Goal: Find specific page/section: Find specific page/section

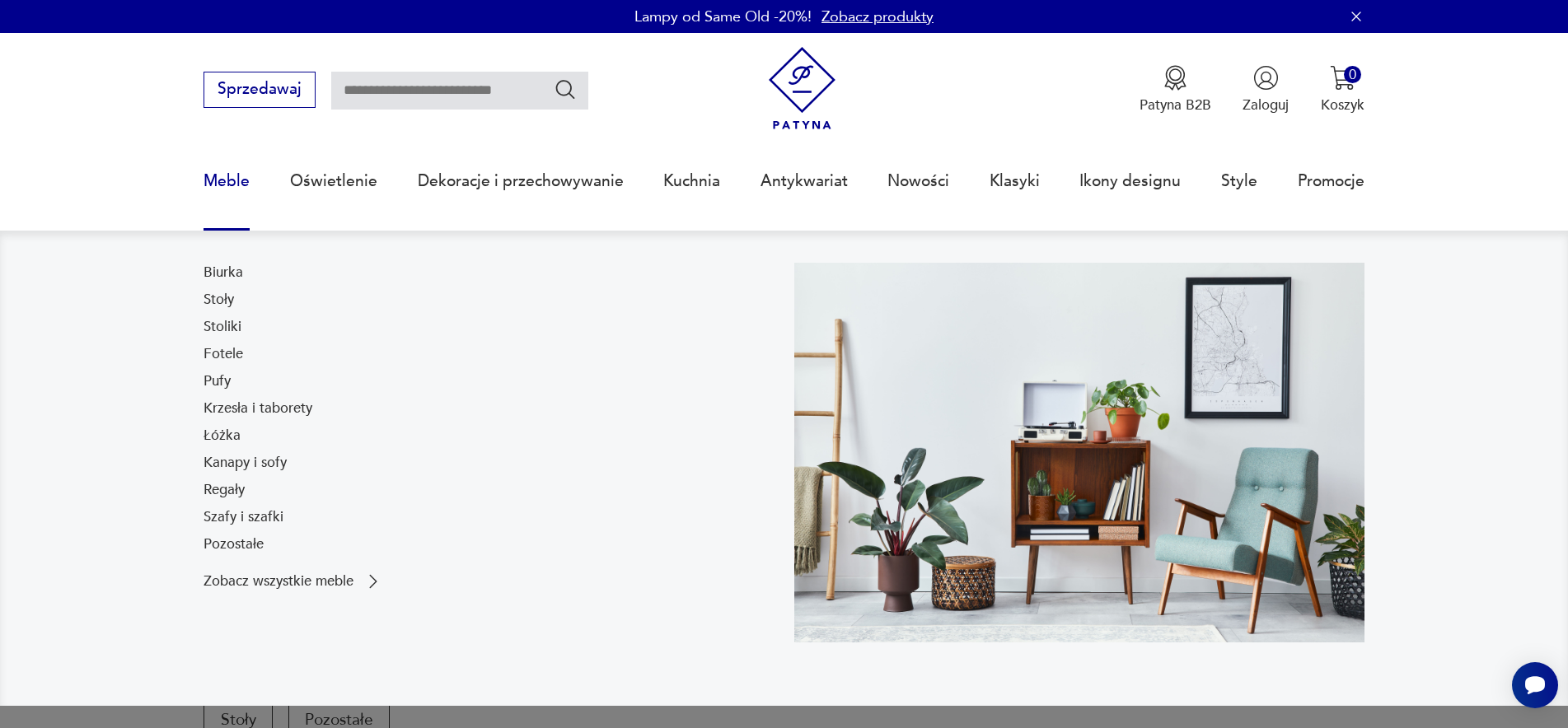
click at [225, 167] on link "Meble" at bounding box center [226, 181] width 47 height 75
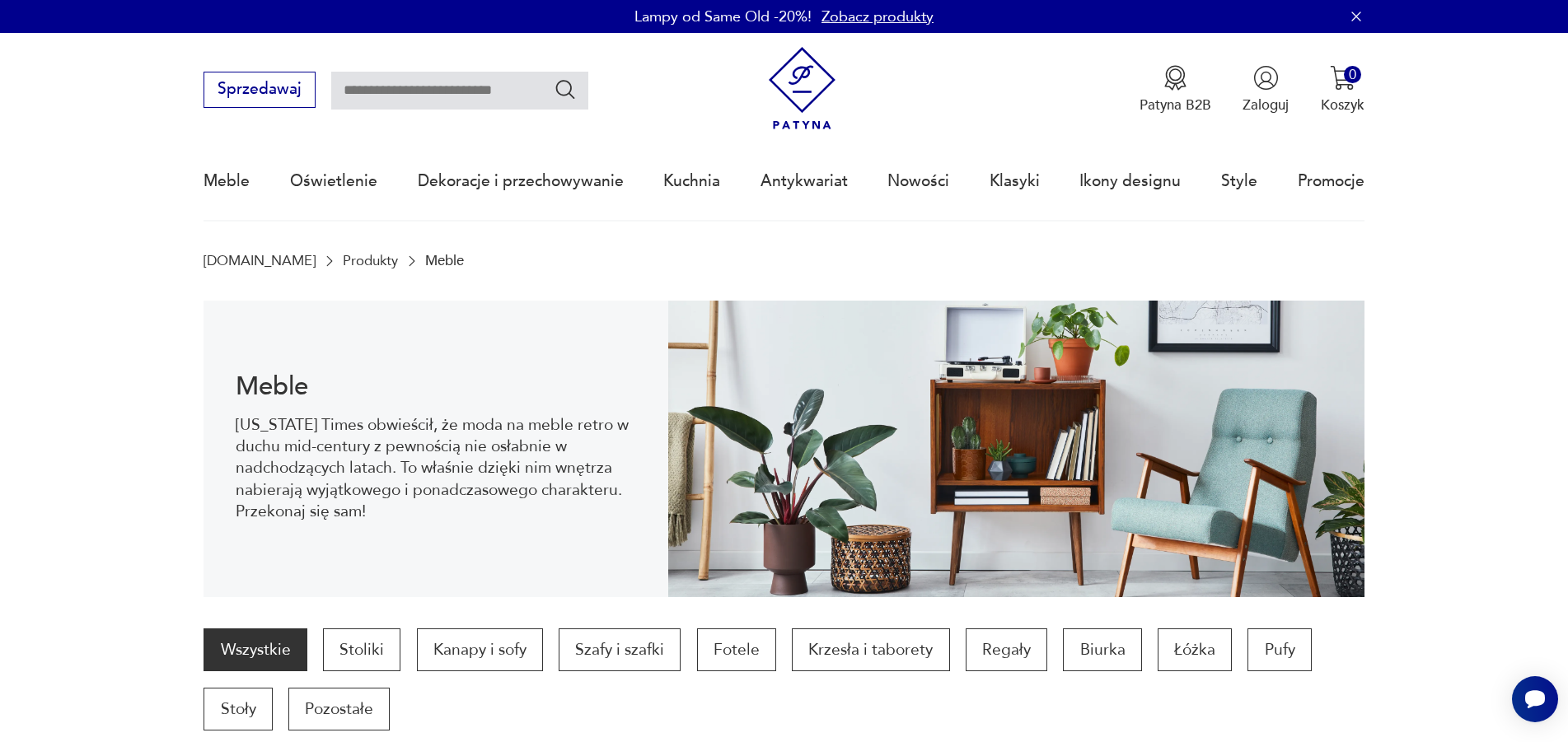
click at [479, 87] on input "text" at bounding box center [459, 90] width 257 height 38
type input "*****"
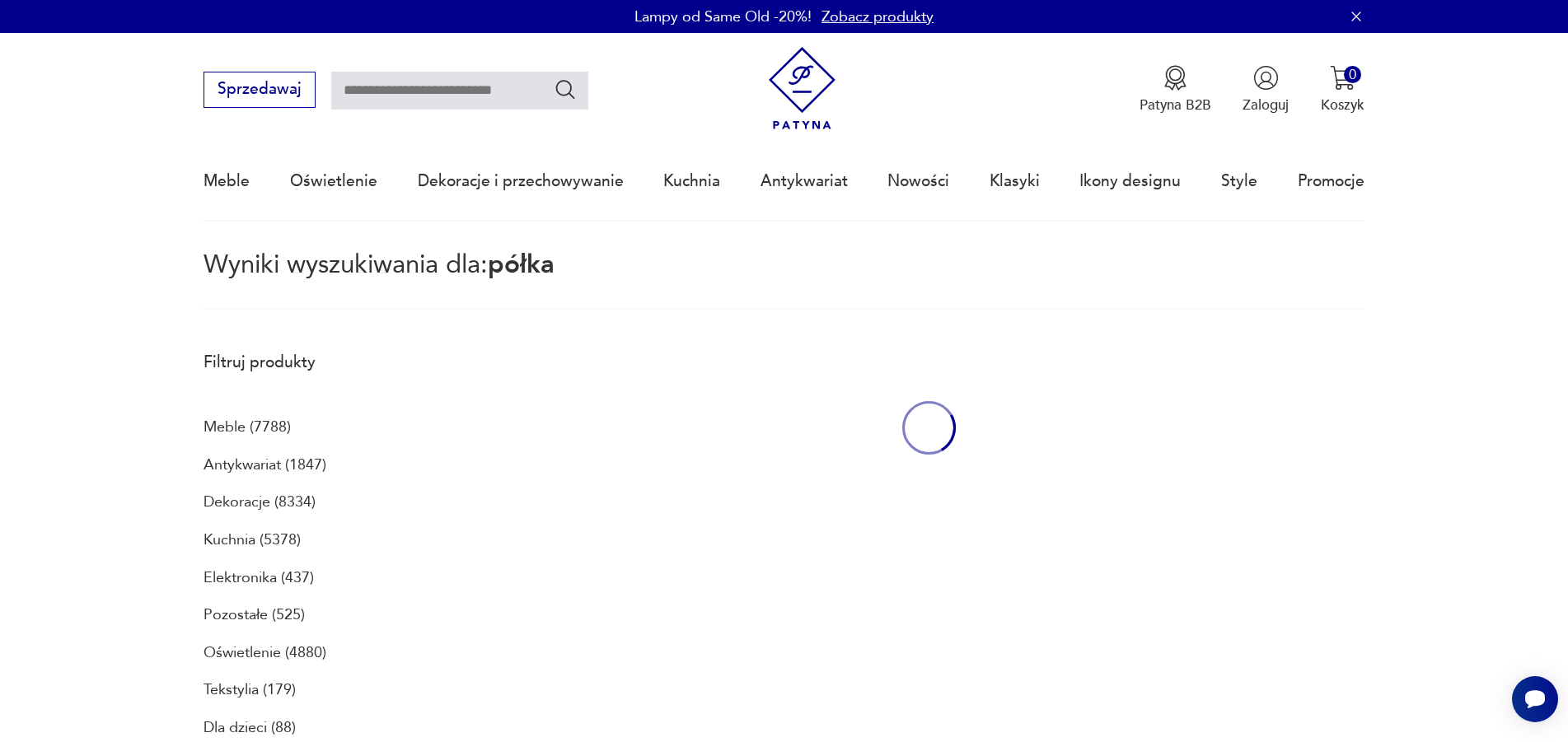
type input "*****"
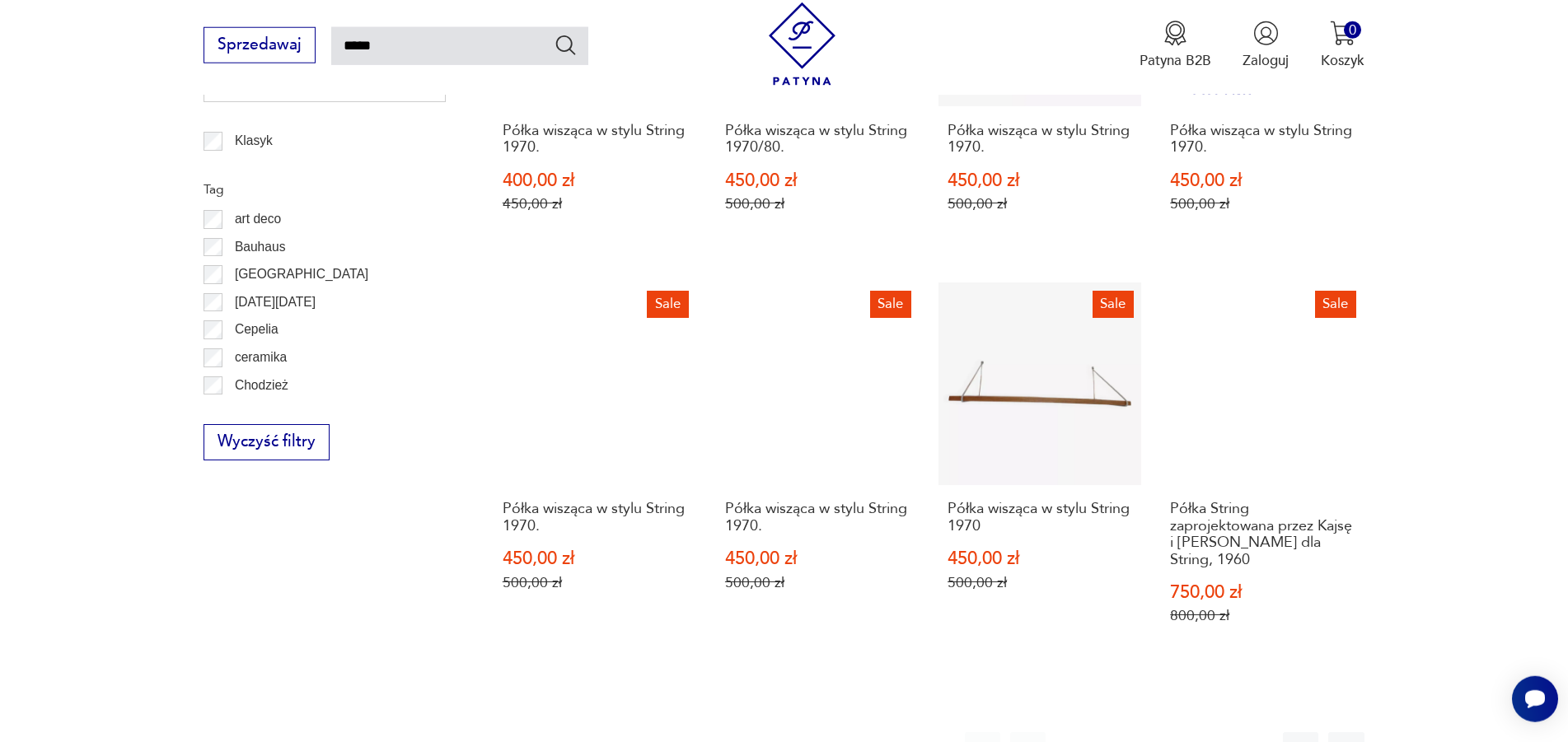
scroll to position [1512, 0]
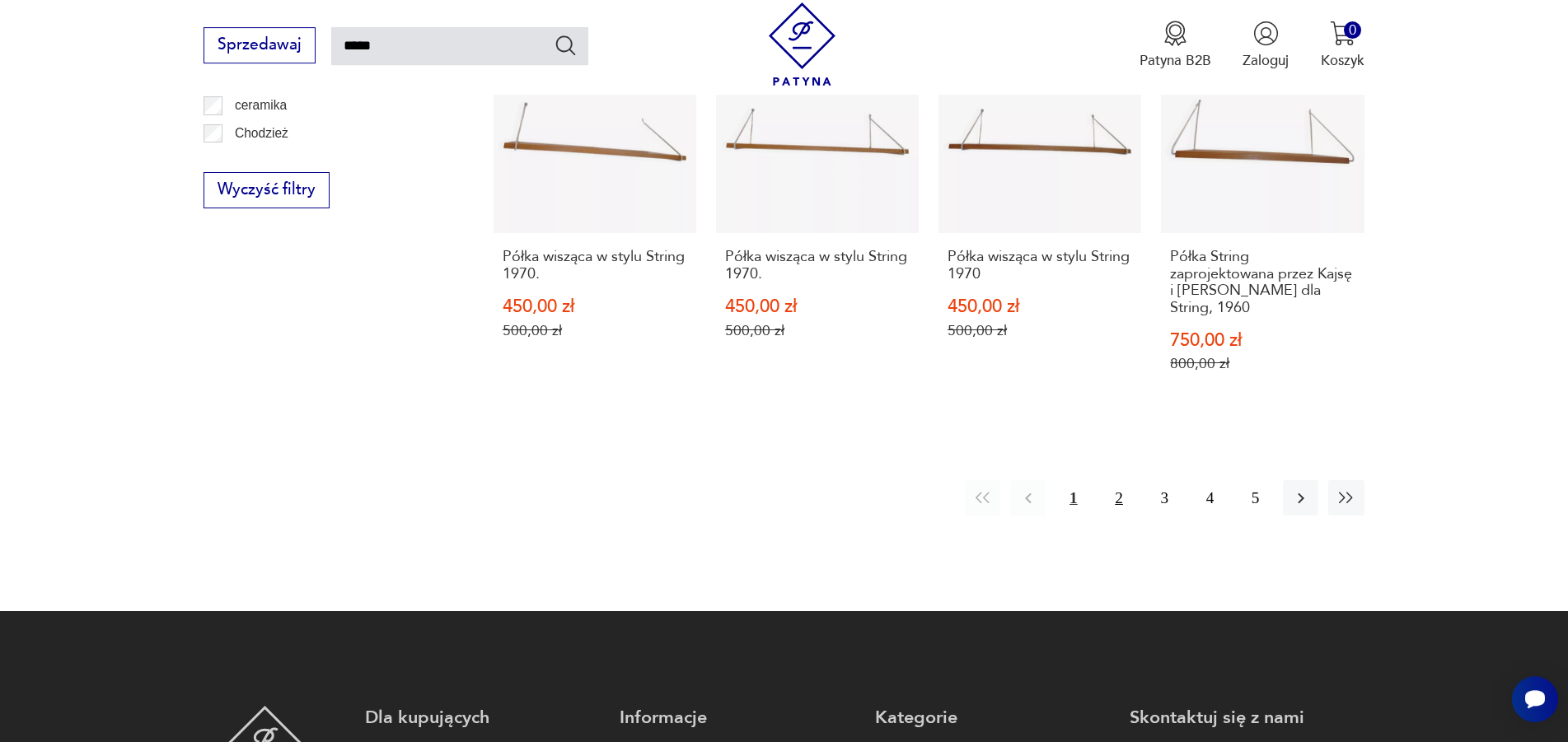
click at [1117, 480] on button "2" at bounding box center [1119, 498] width 36 height 36
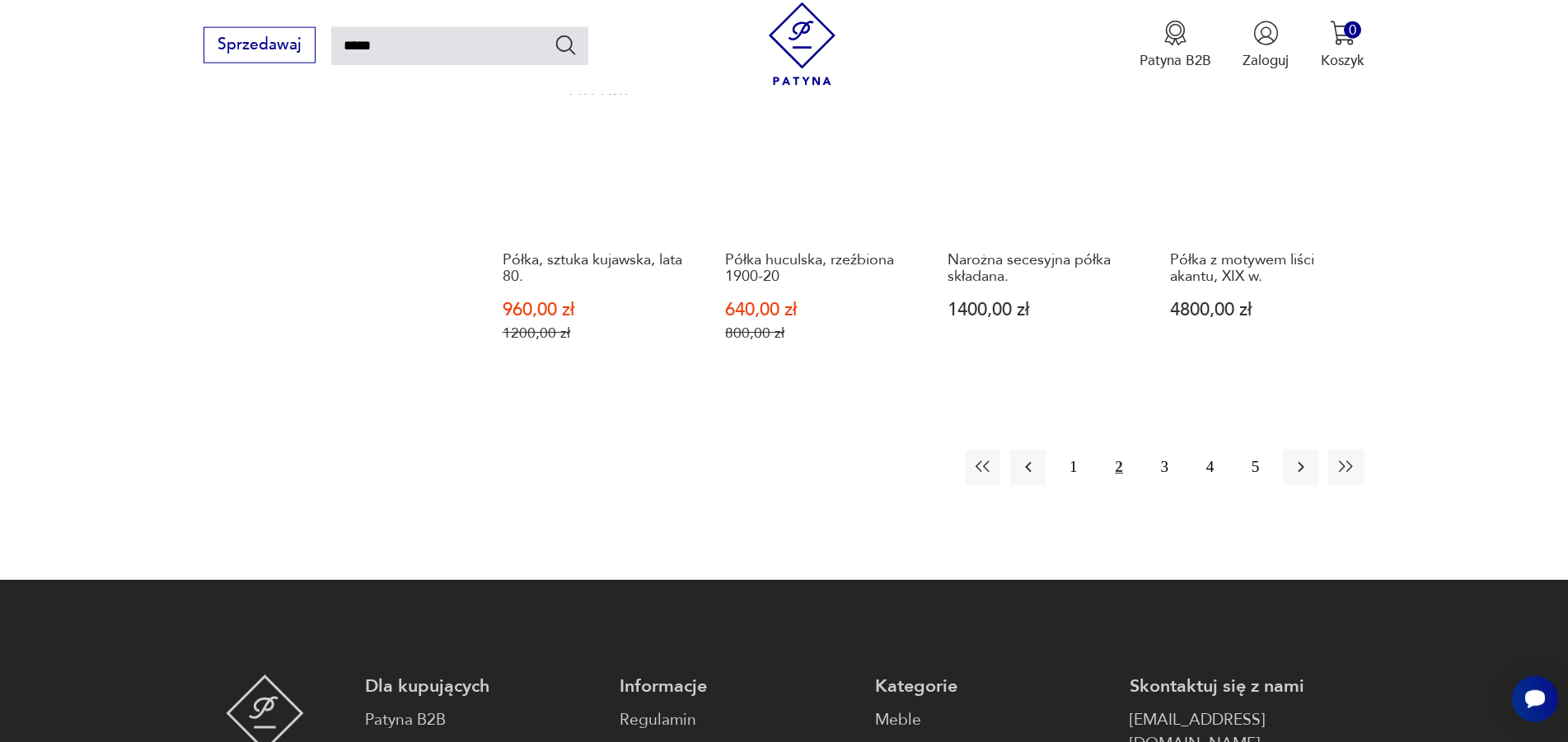
scroll to position [1635, 0]
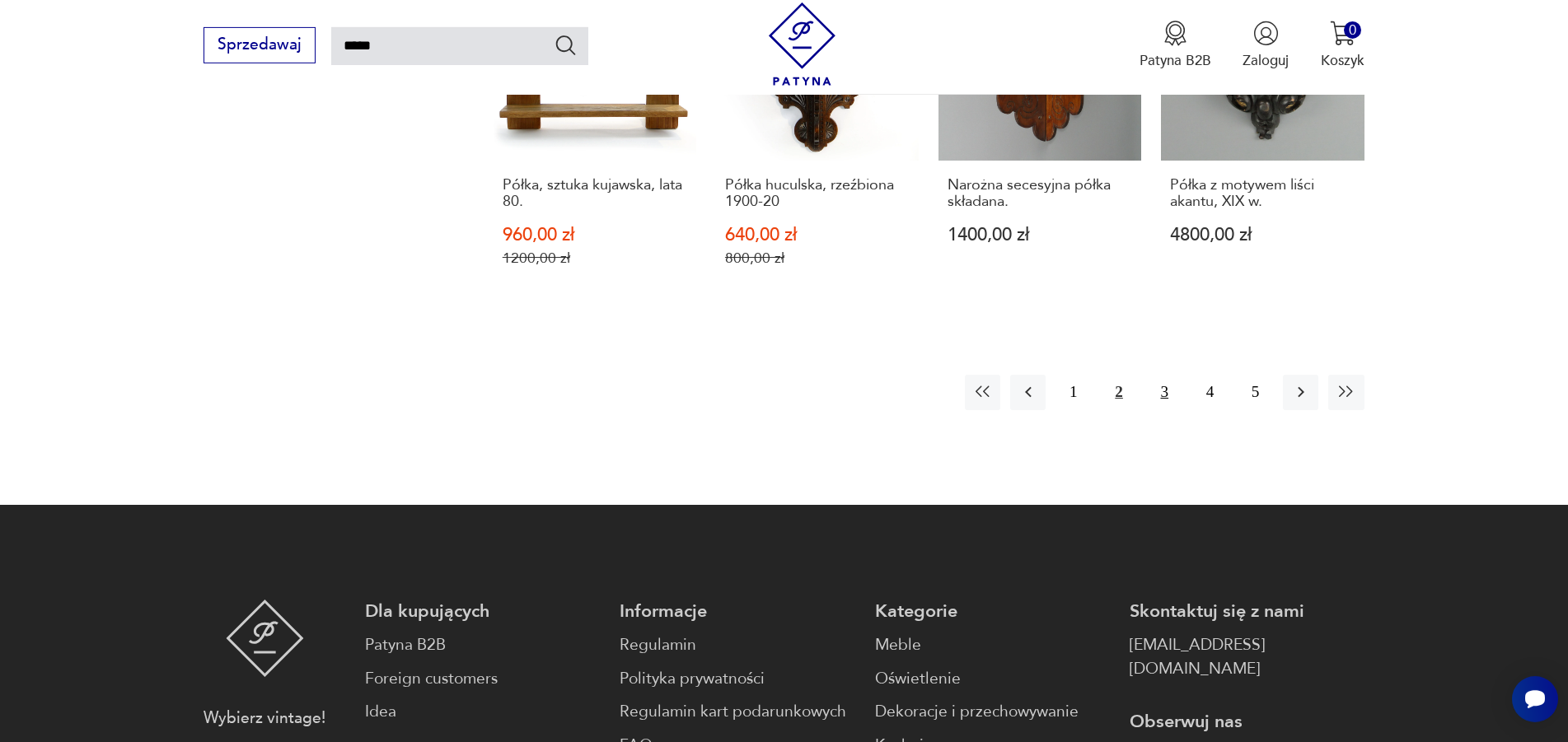
click at [1159, 374] on button "3" at bounding box center [1165, 392] width 36 height 36
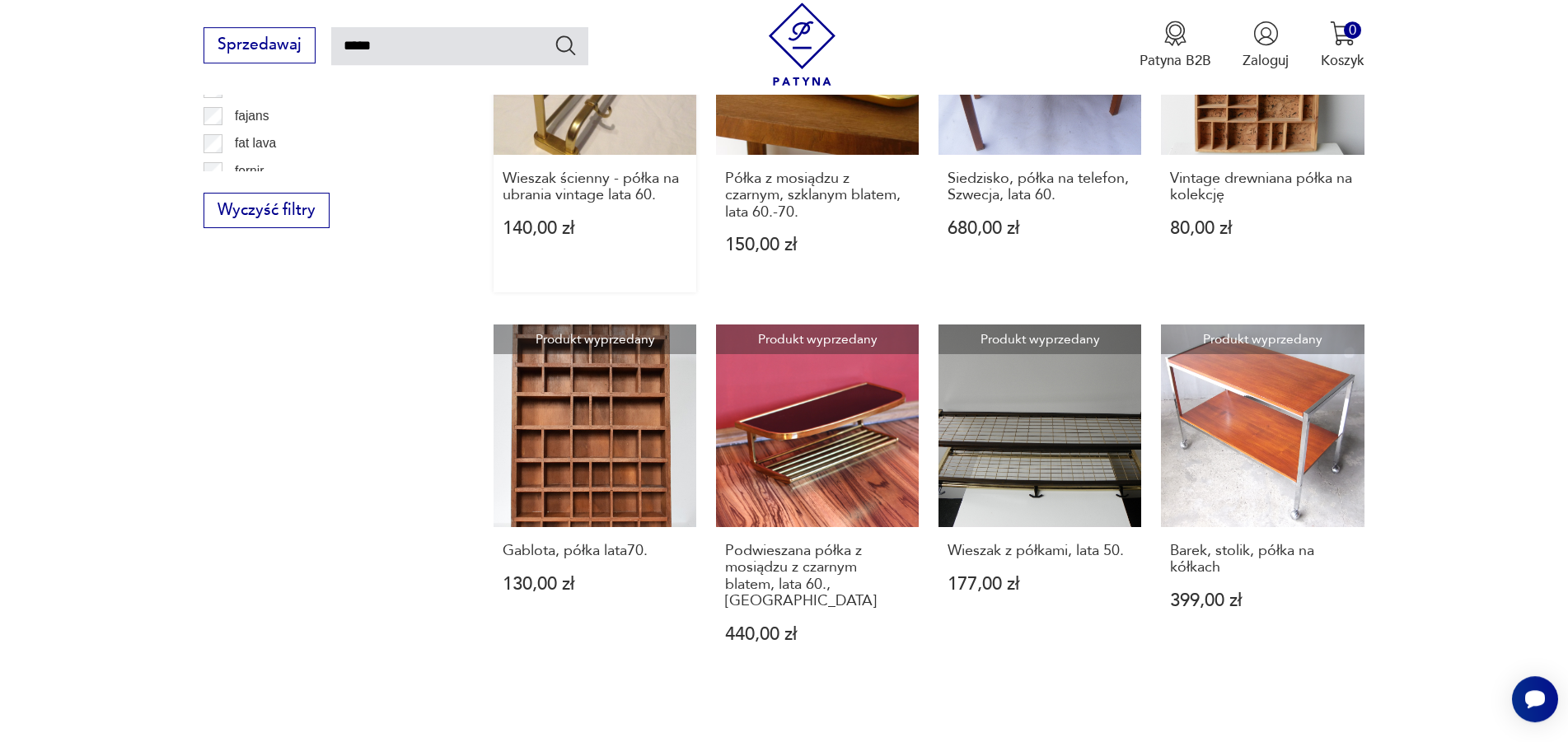
scroll to position [1326, 0]
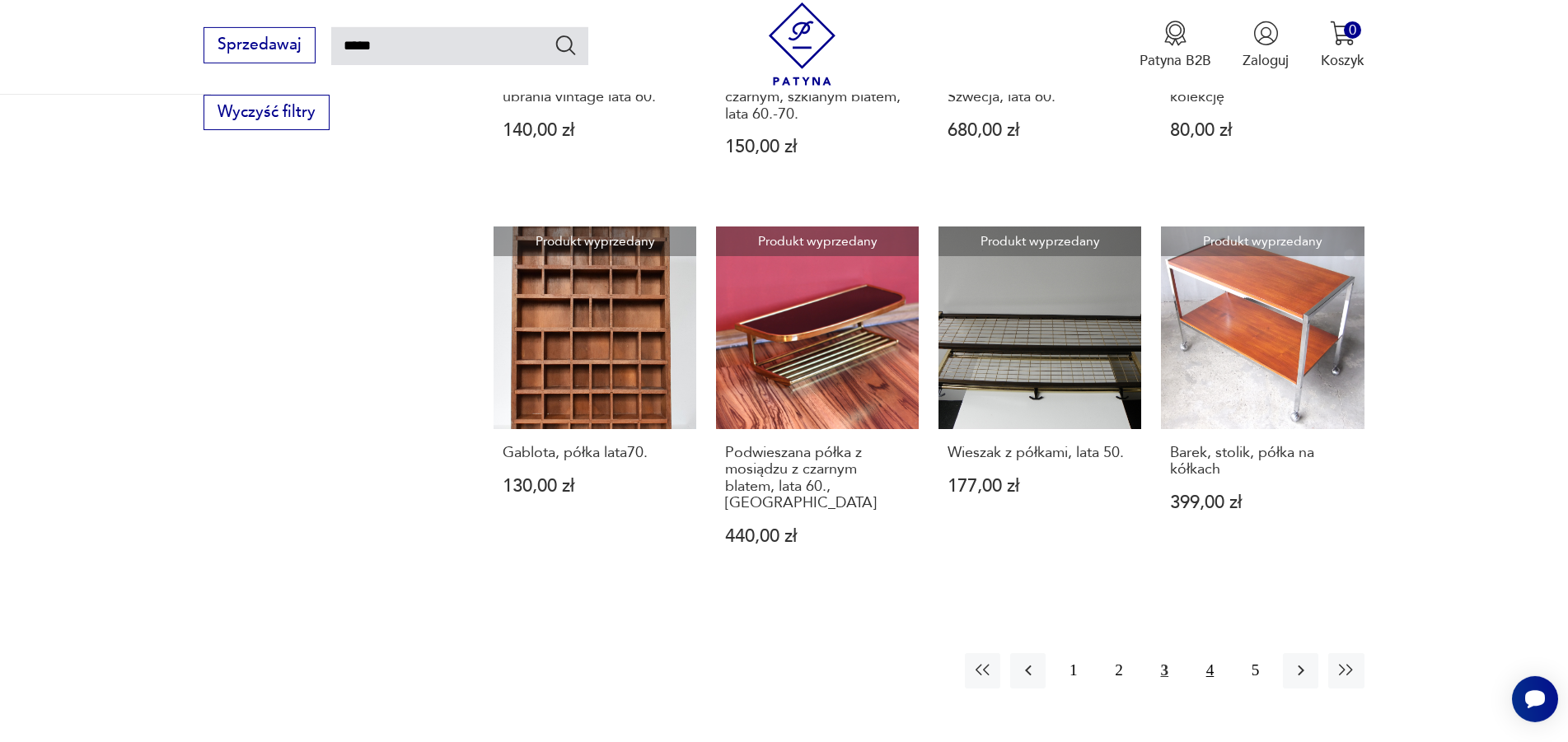
click at [1213, 653] on button "4" at bounding box center [1210, 671] width 36 height 36
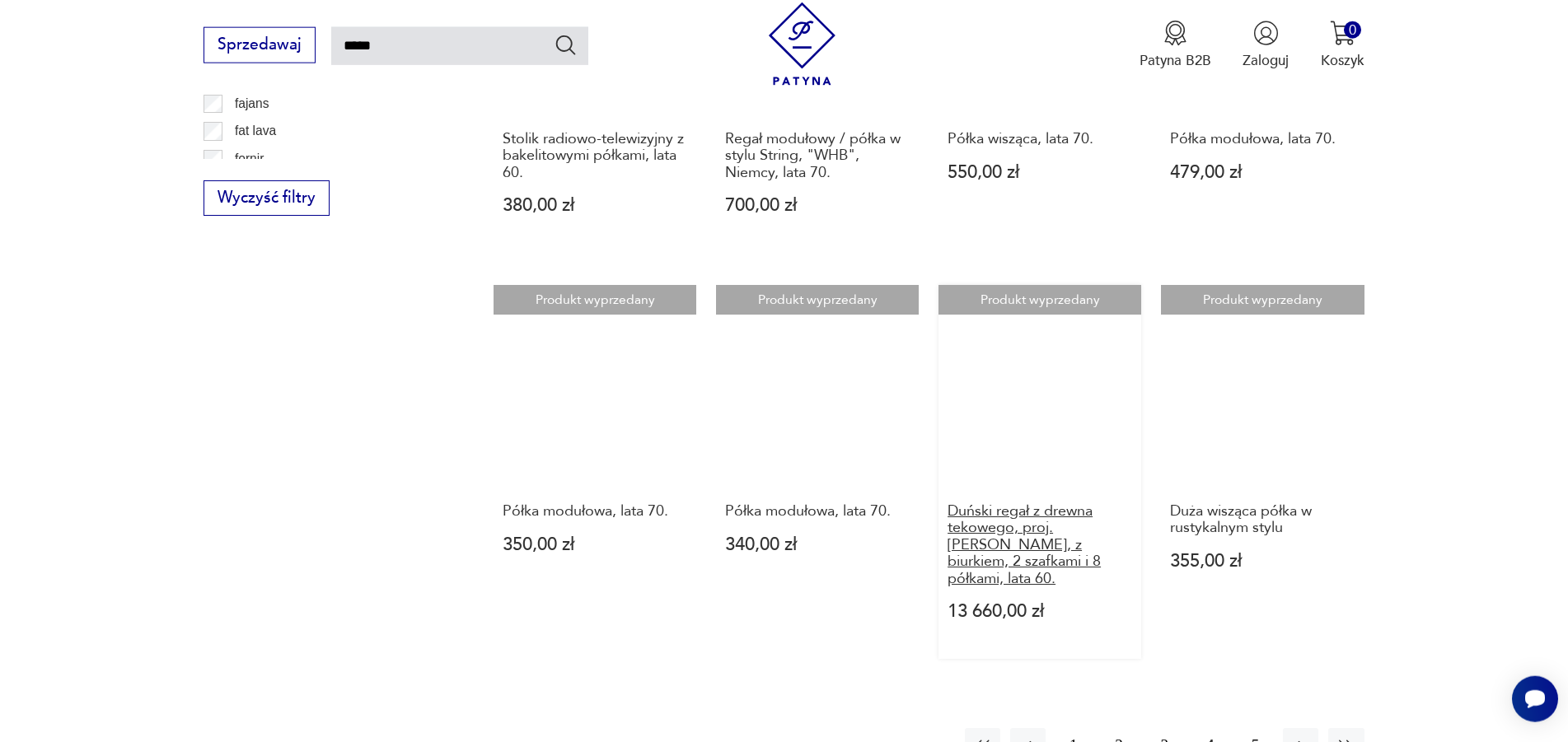
scroll to position [1326, 0]
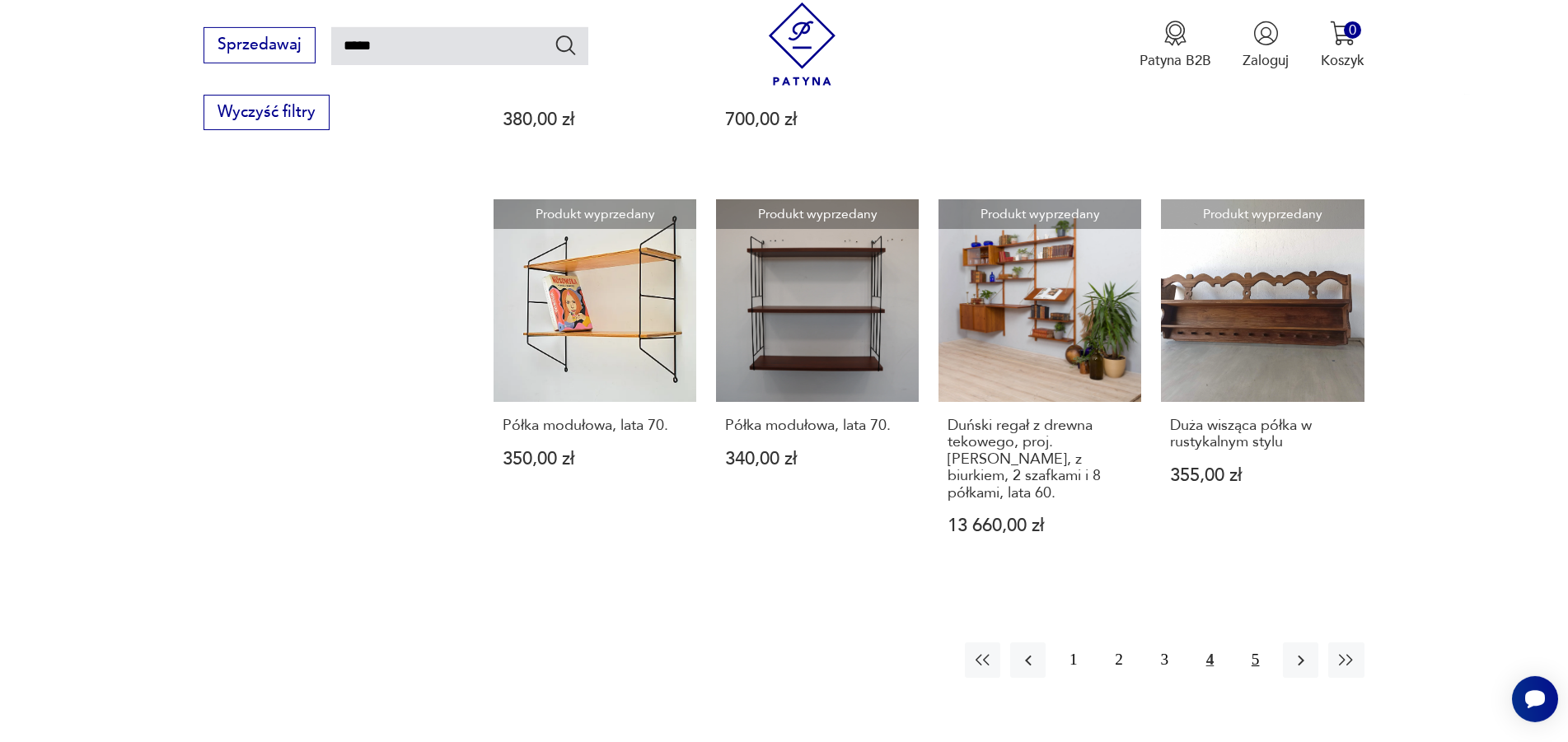
click at [1254, 642] on button "5" at bounding box center [1255, 660] width 36 height 36
